Goal: Task Accomplishment & Management: Use online tool/utility

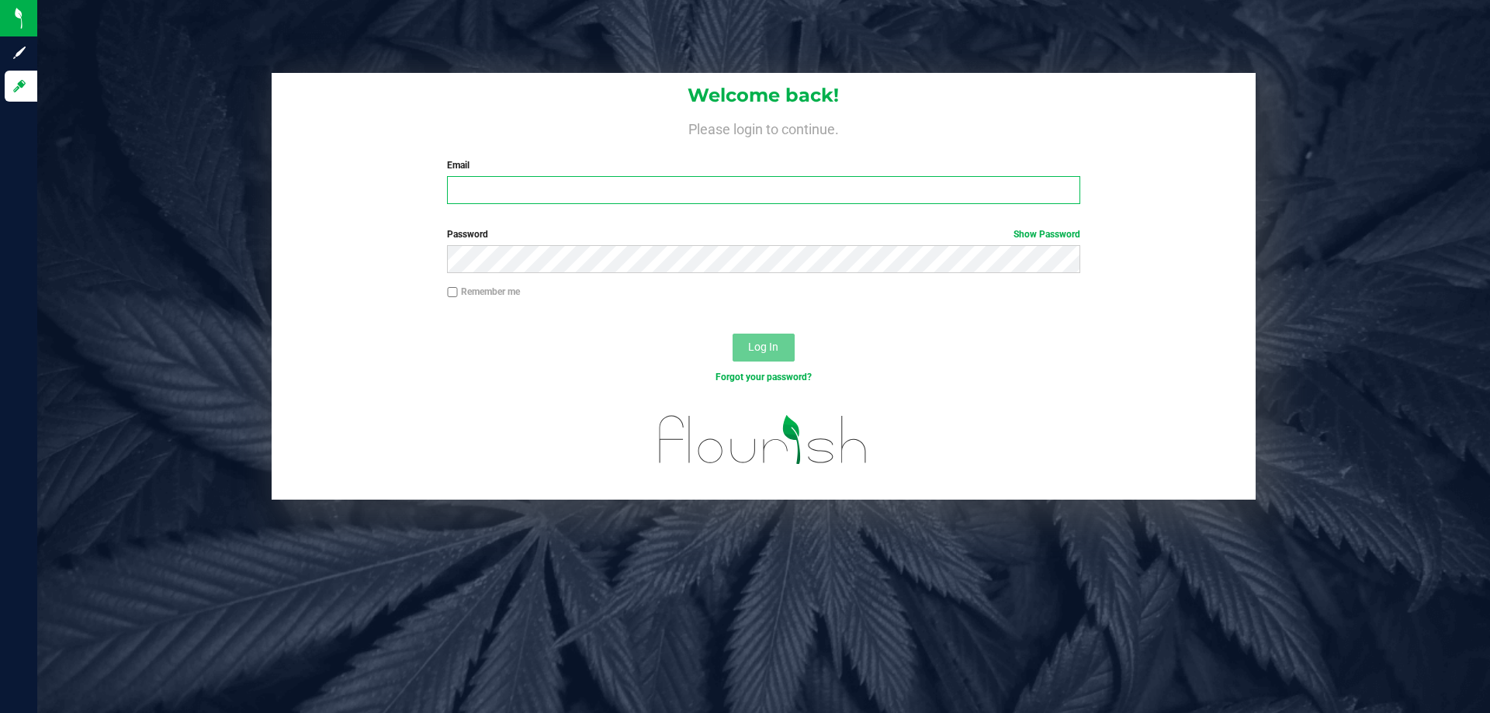
click at [559, 194] on input "Email" at bounding box center [763, 190] width 632 height 28
type input "[EMAIL_ADDRESS][DOMAIN_NAME]"
click at [733, 334] on button "Log In" at bounding box center [764, 348] width 62 height 28
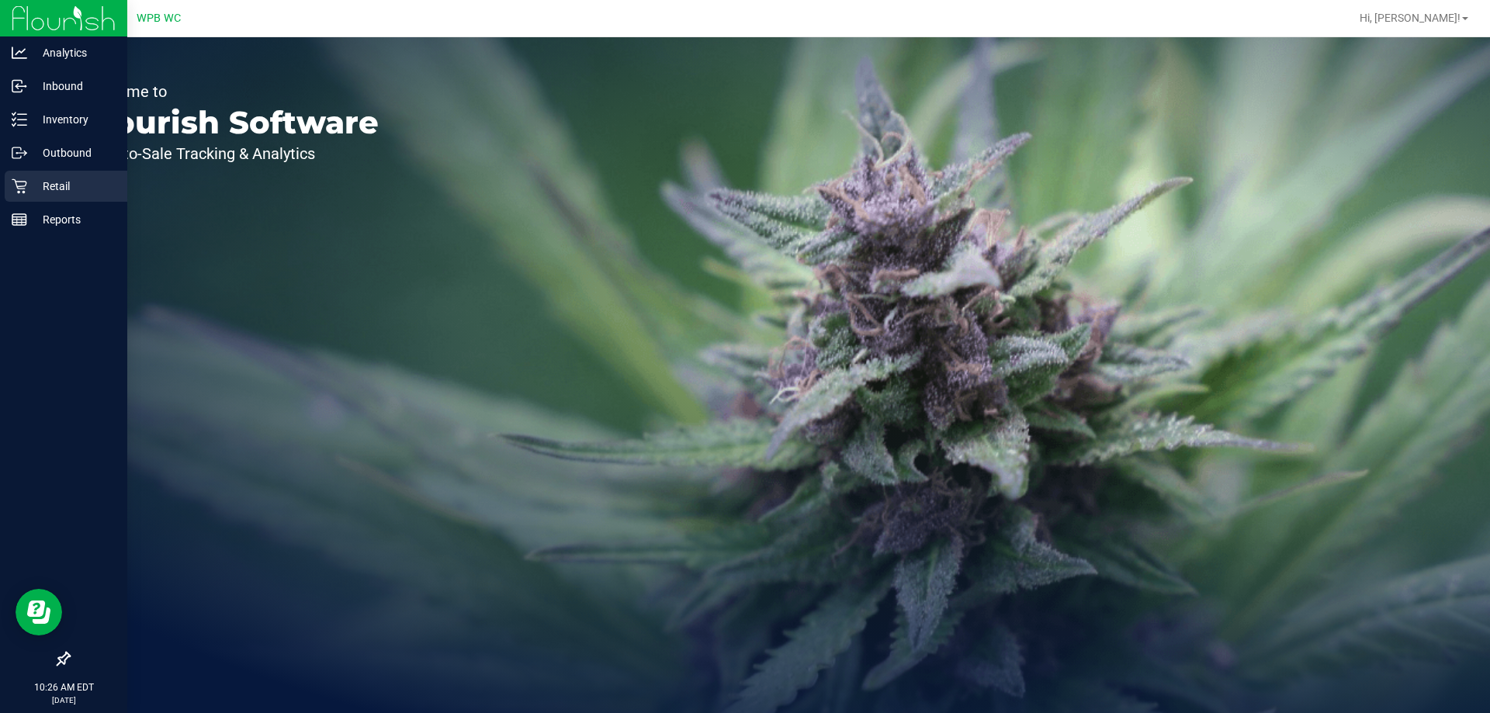
click at [74, 198] on div "Retail" at bounding box center [66, 186] width 123 height 31
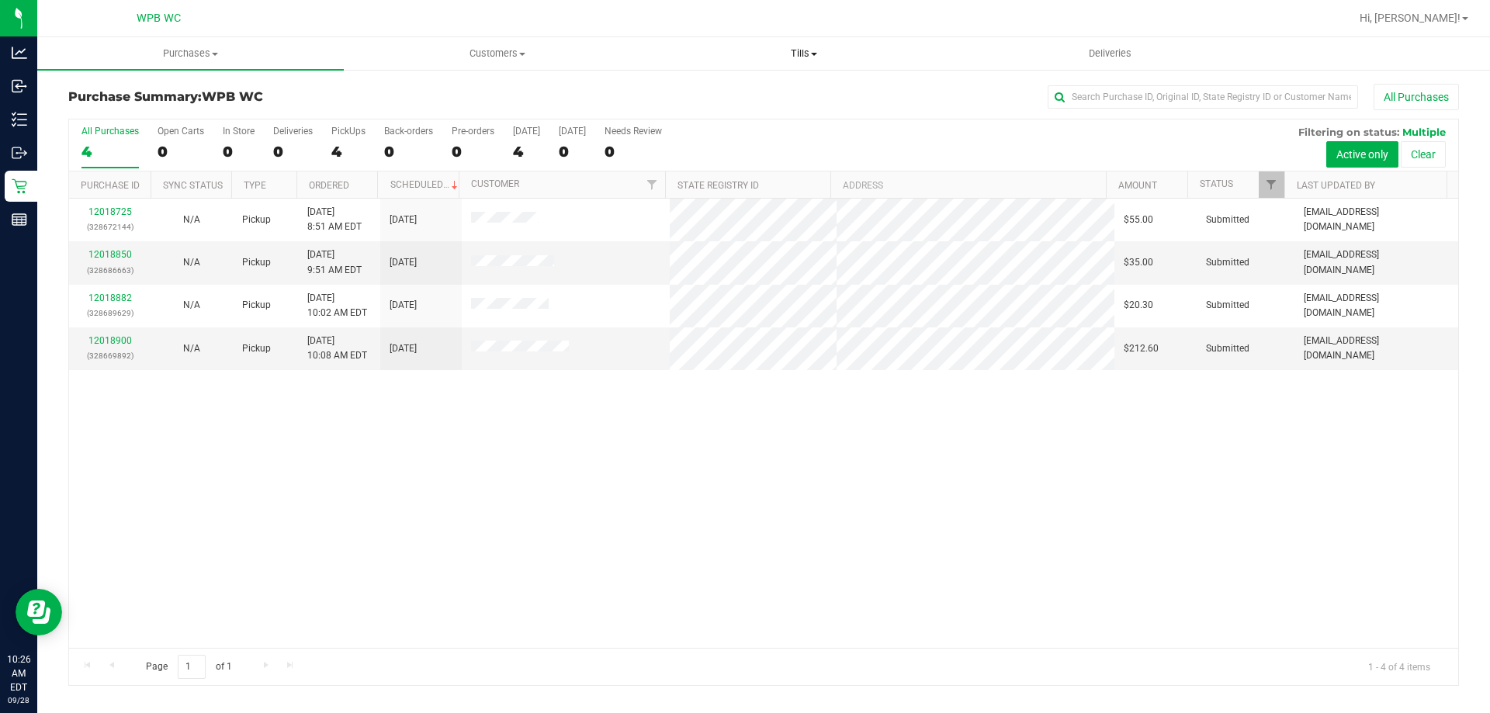
click at [798, 58] on span "Tills" at bounding box center [803, 54] width 305 height 14
click at [786, 98] on li "Manage tills" at bounding box center [803, 94] width 307 height 19
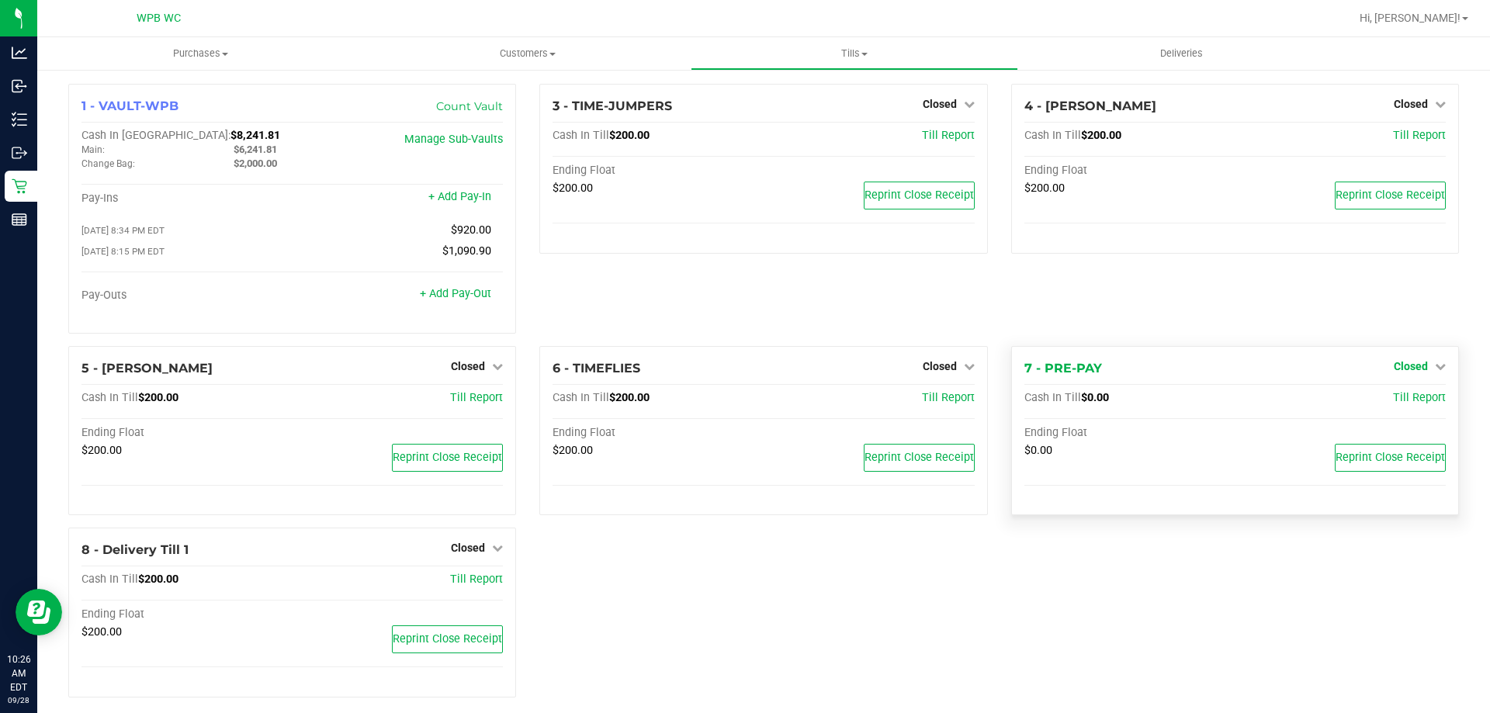
click at [1402, 369] on span "Closed" at bounding box center [1411, 366] width 34 height 12
click at [1401, 404] on link "Open Till" at bounding box center [1410, 398] width 41 height 12
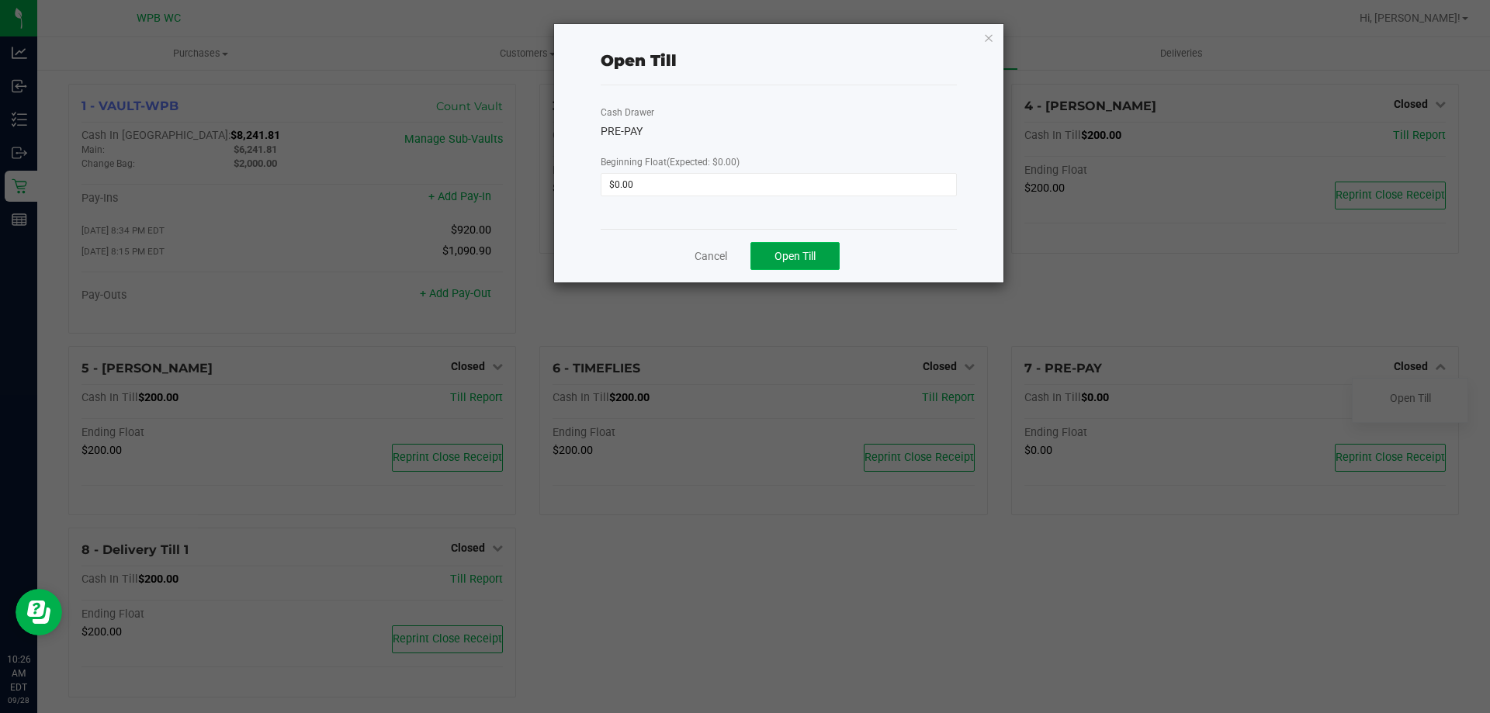
click at [757, 254] on button "Open Till" at bounding box center [794, 256] width 89 height 28
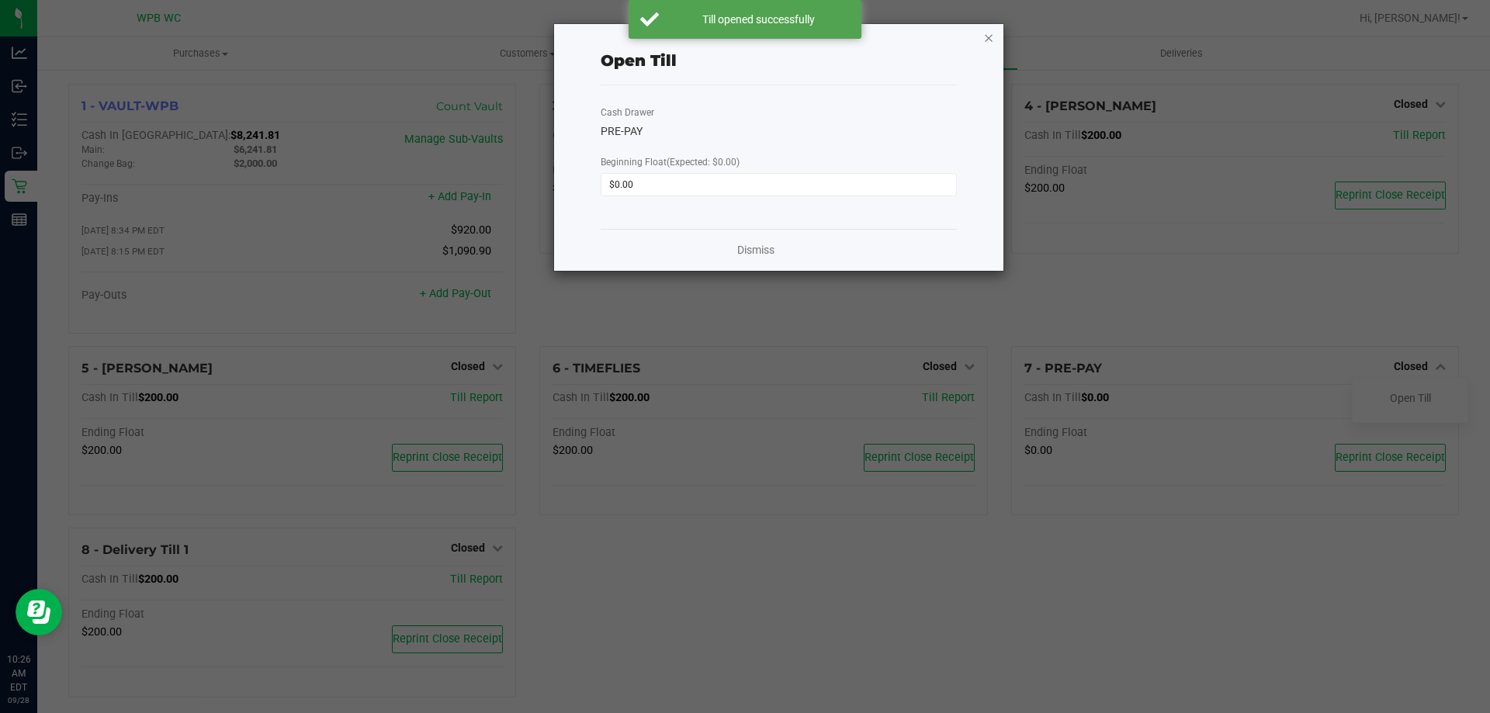
click at [989, 34] on icon "button" at bounding box center [988, 37] width 11 height 19
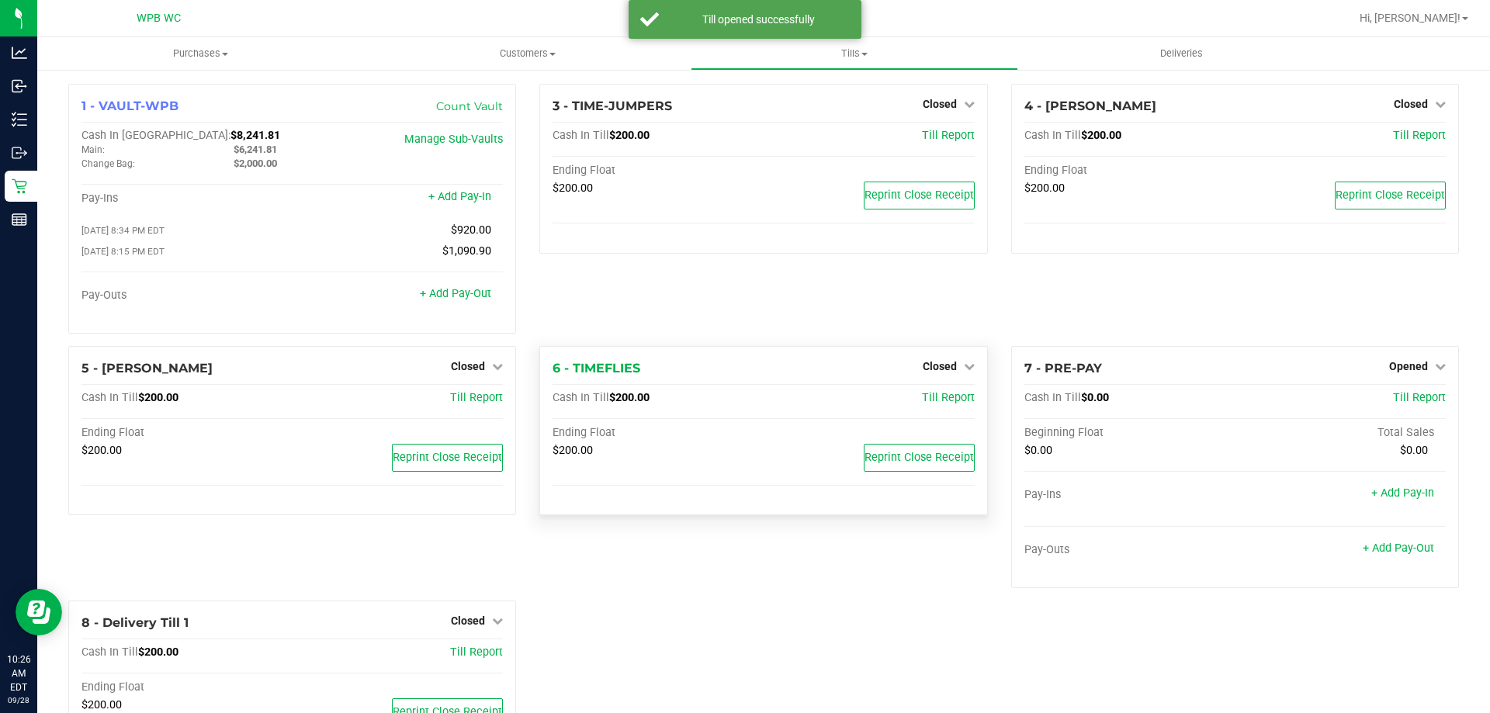
click at [956, 376] on div "Closed" at bounding box center [949, 366] width 52 height 19
click at [962, 362] on div "Closed" at bounding box center [949, 366] width 52 height 19
click at [964, 364] on icon at bounding box center [969, 366] width 11 height 11
click at [941, 399] on link "Open Till" at bounding box center [939, 398] width 41 height 12
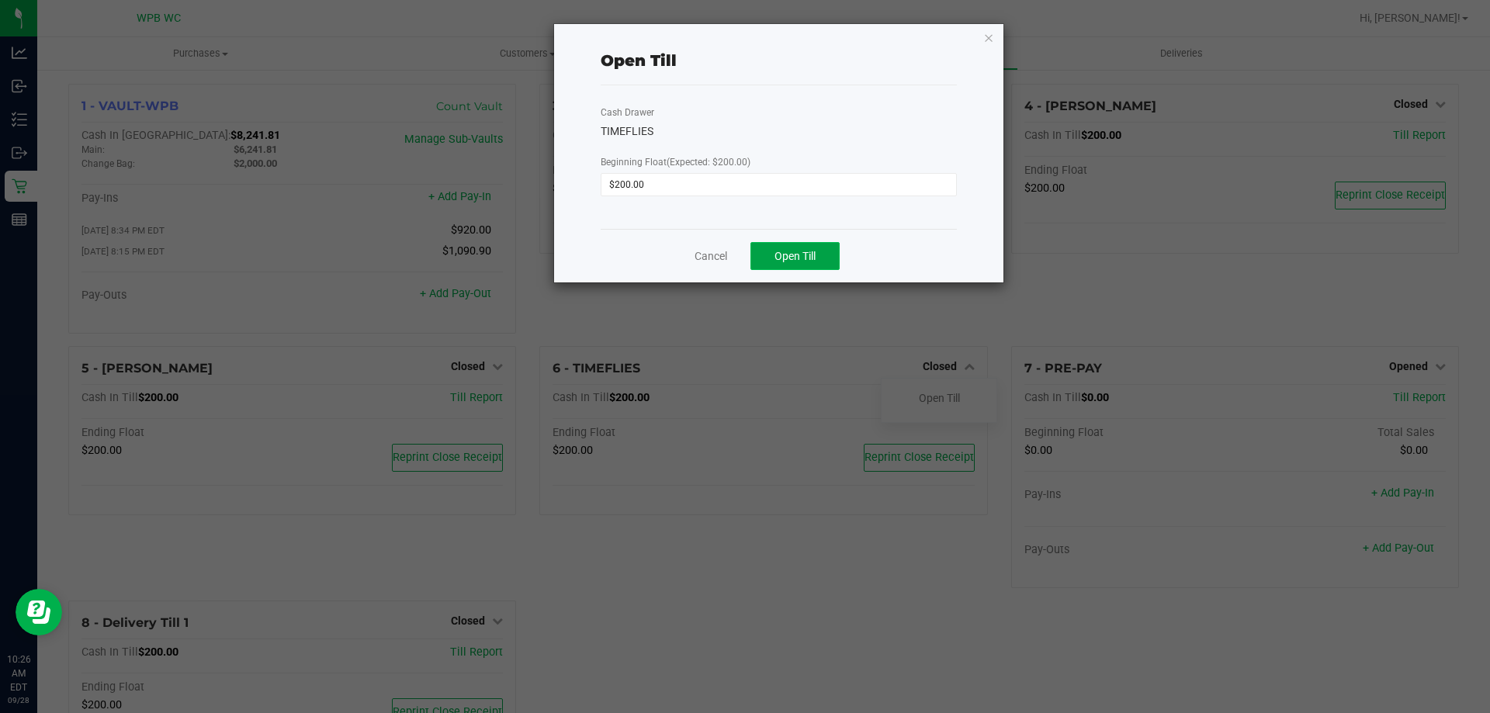
click at [788, 264] on button "Open Till" at bounding box center [794, 256] width 89 height 28
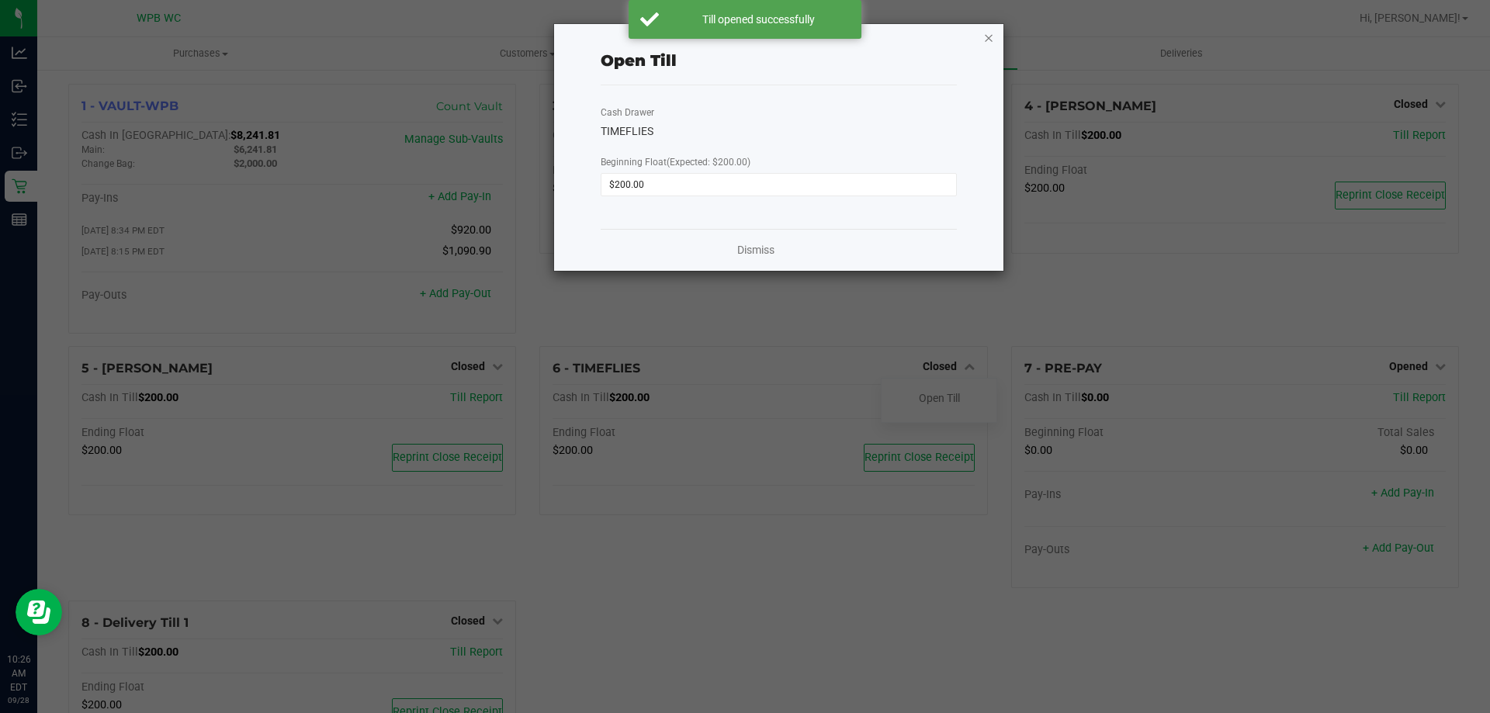
click at [991, 35] on icon "button" at bounding box center [988, 37] width 11 height 19
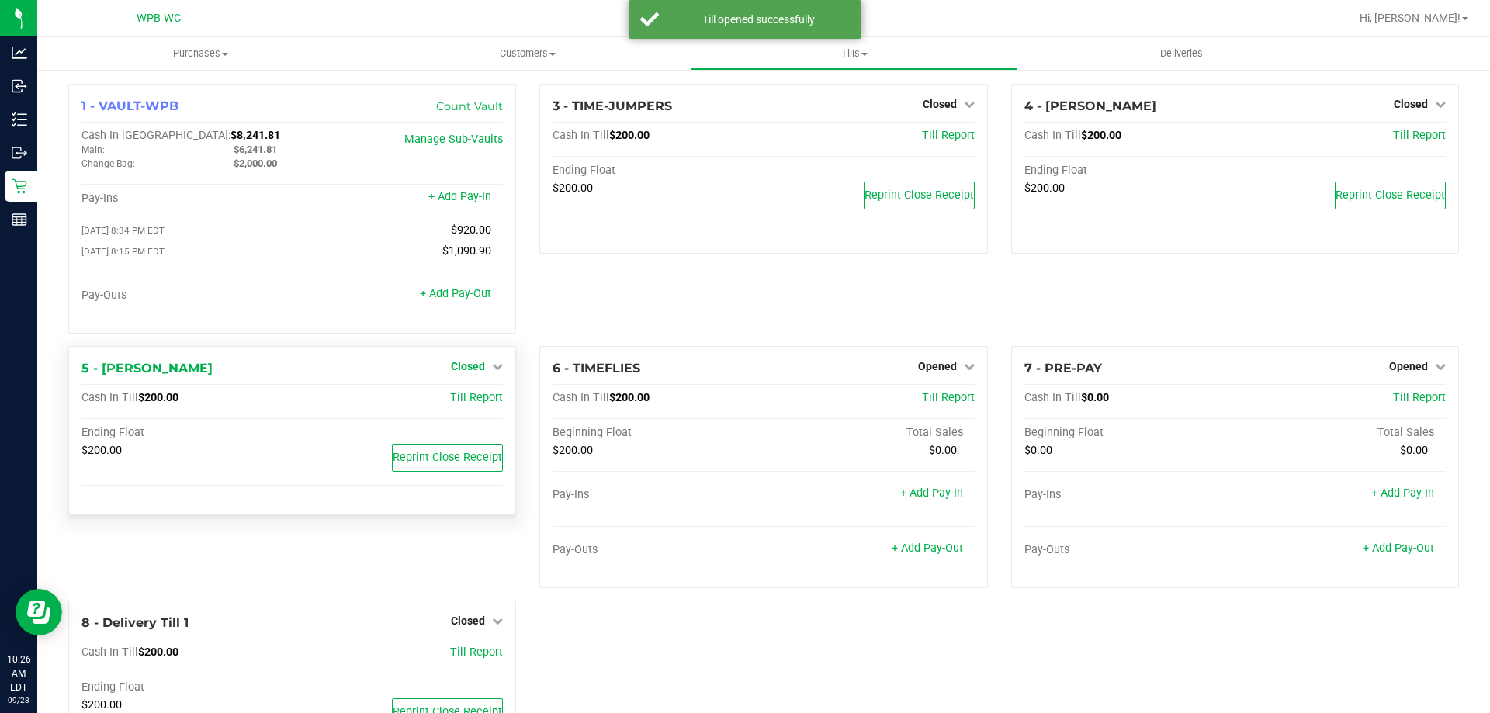
click at [458, 368] on span "Closed" at bounding box center [468, 366] width 34 height 12
click at [478, 394] on div "Open Till" at bounding box center [468, 398] width 115 height 19
click at [479, 401] on link "Open Till" at bounding box center [467, 398] width 41 height 12
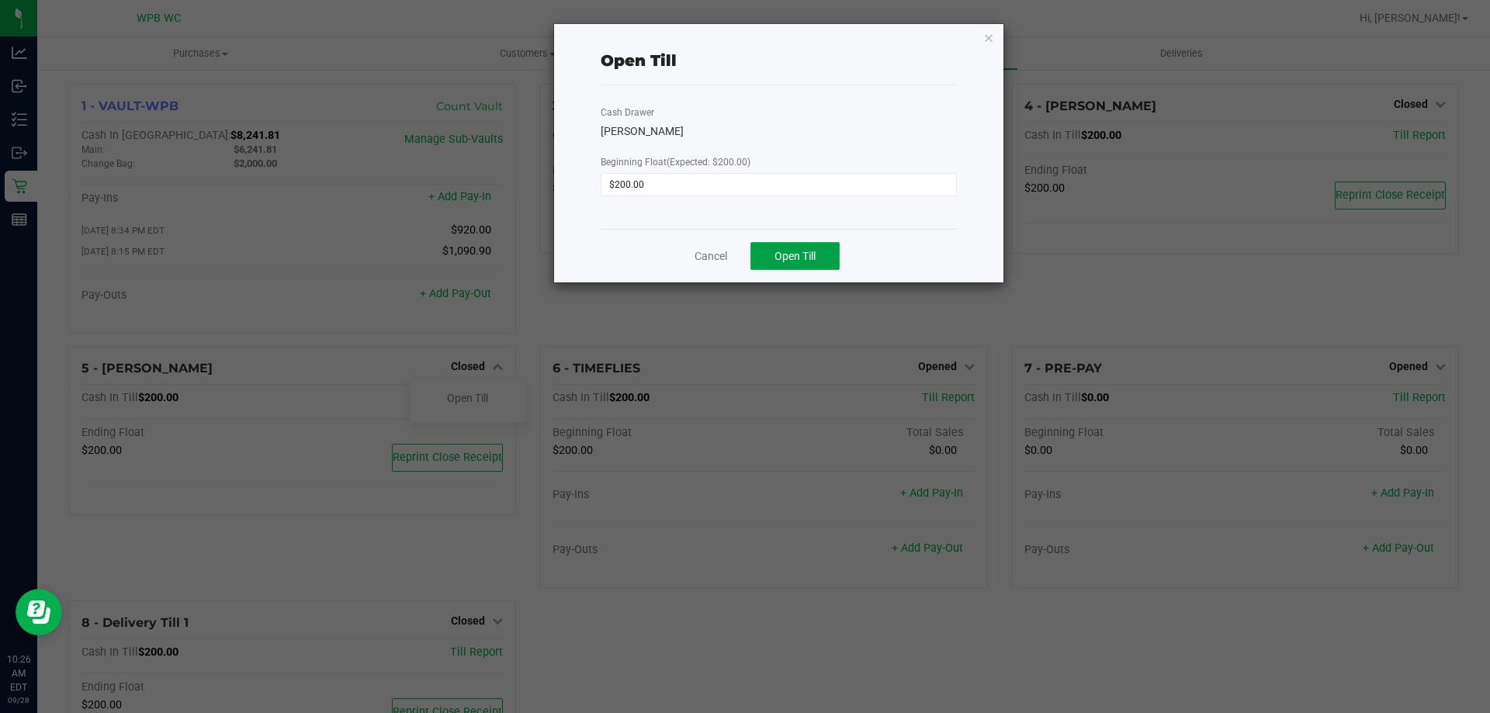
click at [799, 265] on button "Open Till" at bounding box center [794, 256] width 89 height 28
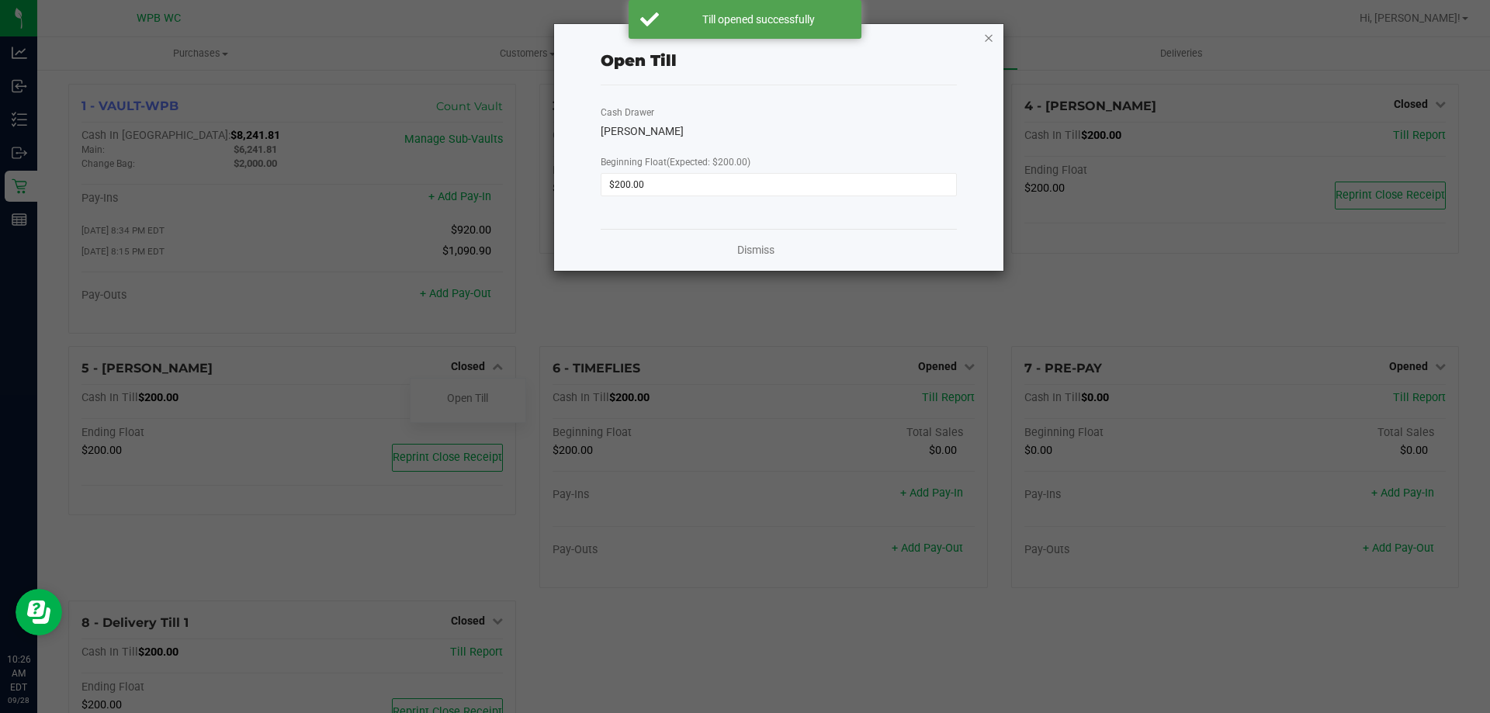
click at [984, 36] on icon "button" at bounding box center [988, 37] width 11 height 19
